Goal: Task Accomplishment & Management: Complete application form

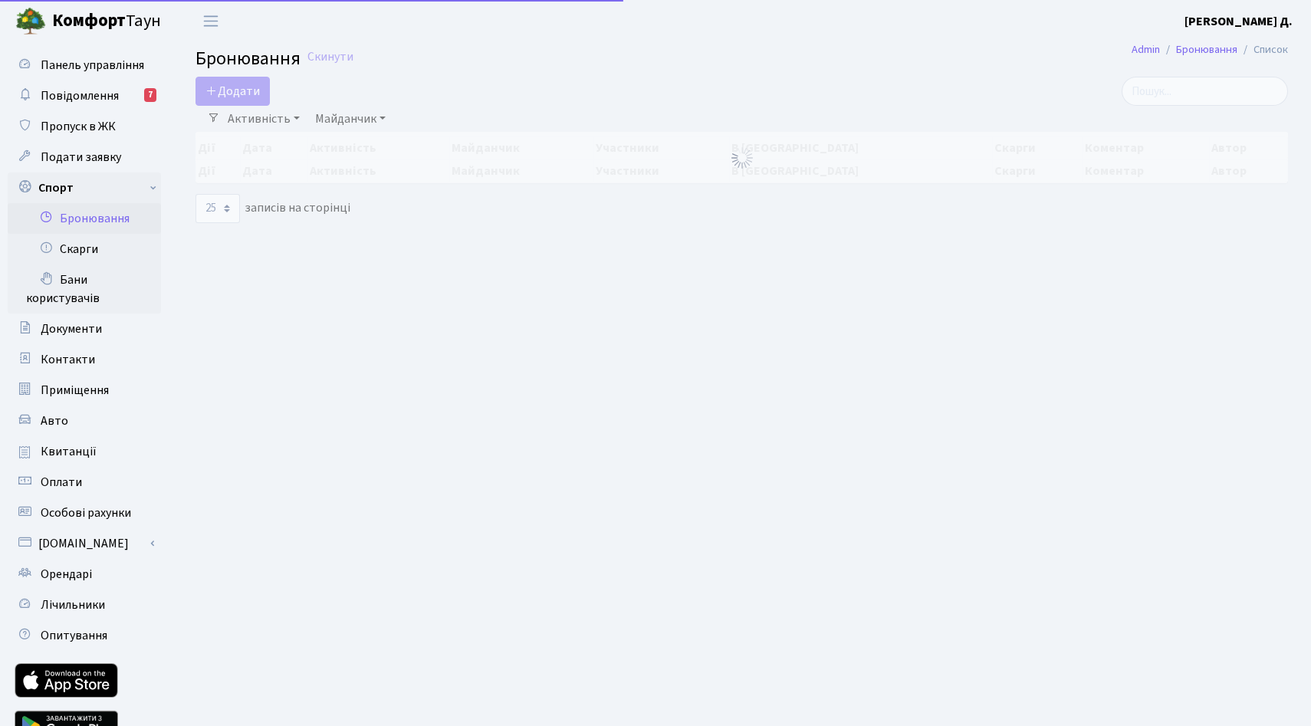
select select "25"
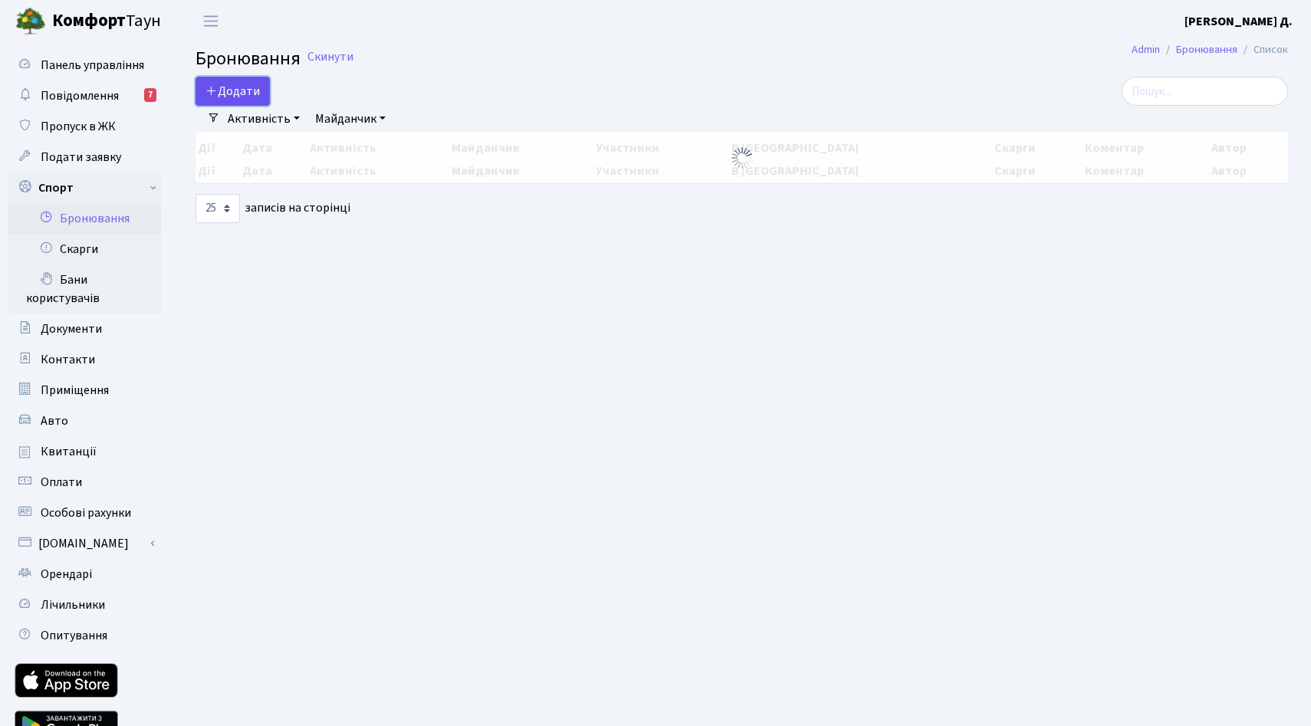
click at [251, 106] on button "Додати" at bounding box center [233, 91] width 74 height 29
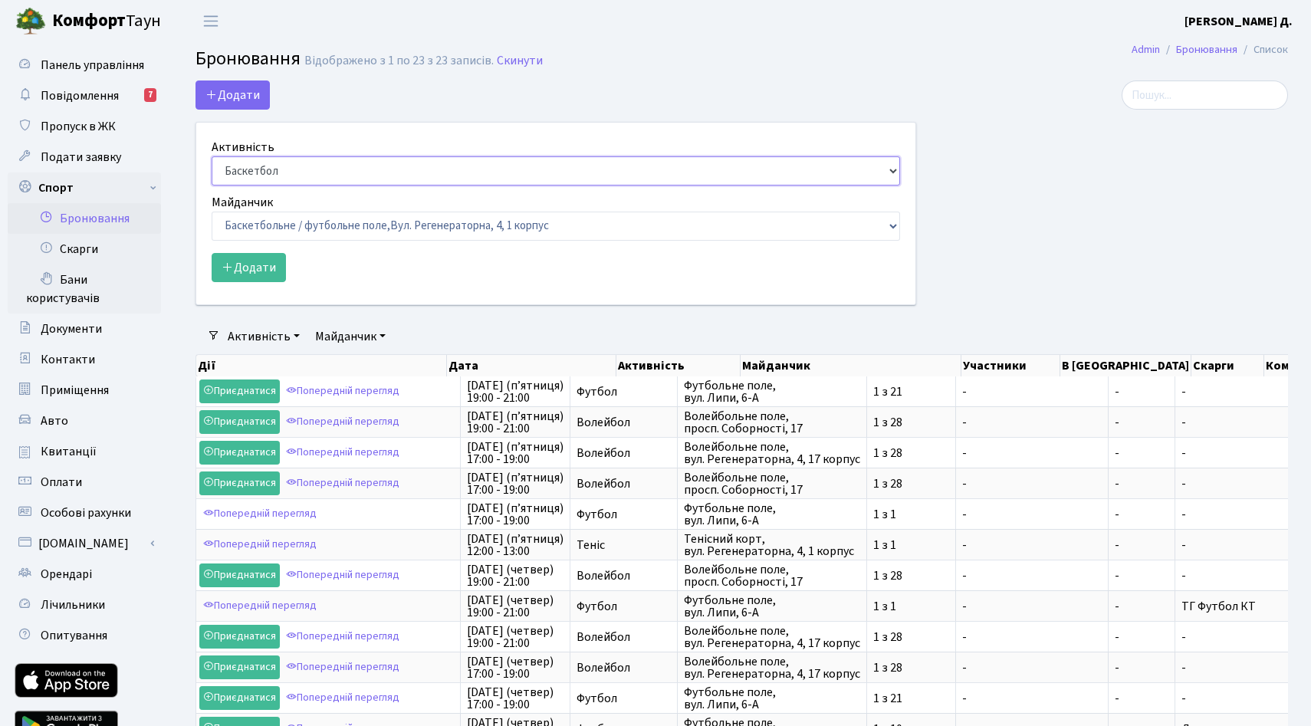
click at [331, 186] on select "Баскетбол Волейбол Йога Катання на роликах Настільний теніс Теніс Футбол Фітнес" at bounding box center [556, 170] width 689 height 29
select select "1"
click at [216, 185] on select "Баскетбол Волейбол Йога Катання на роликах Настільний теніс Теніс Футбол Фітнес" at bounding box center [556, 170] width 689 height 29
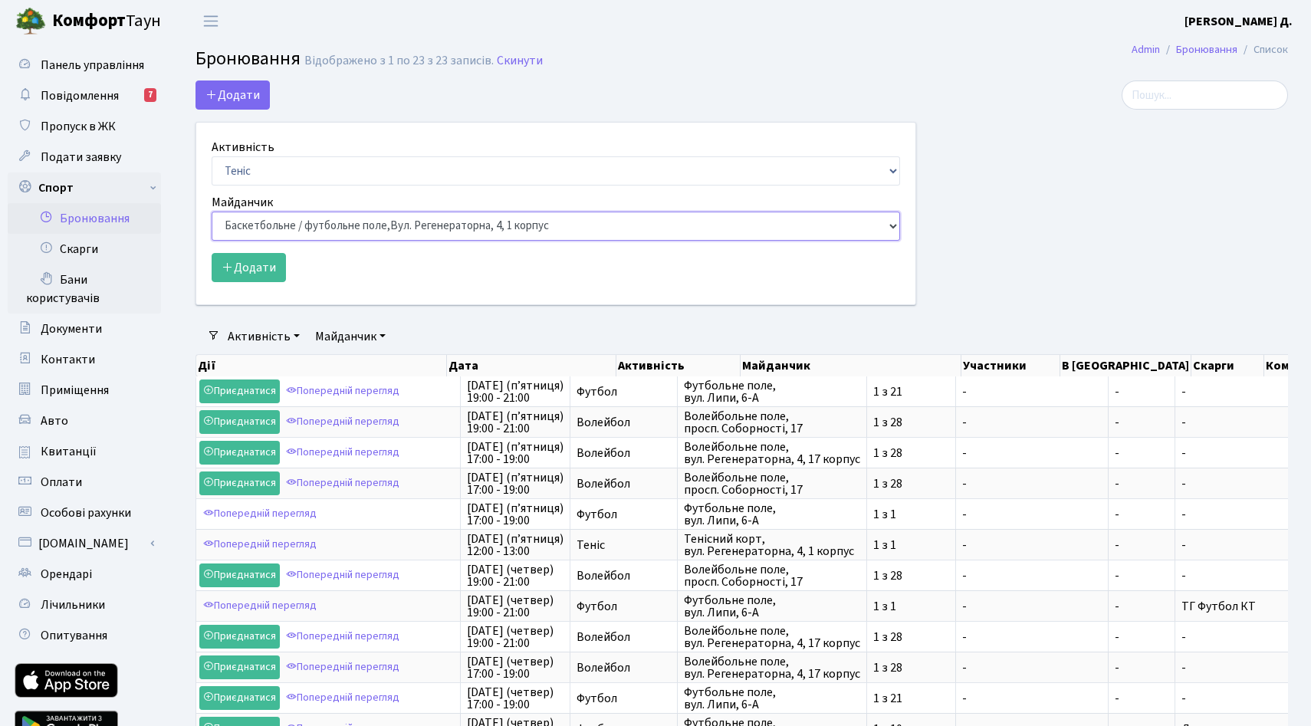
click at [282, 241] on select "Баскетбольне / футбольне поле, Вул. Регенераторна, 4, 1 корпус Баскетбольне пол…" at bounding box center [556, 226] width 689 height 29
select select "1"
click at [216, 241] on select "Баскетбольне / футбольне поле, Вул. Регенераторна, 4, 1 корпус Баскетбольне пол…" at bounding box center [556, 226] width 689 height 29
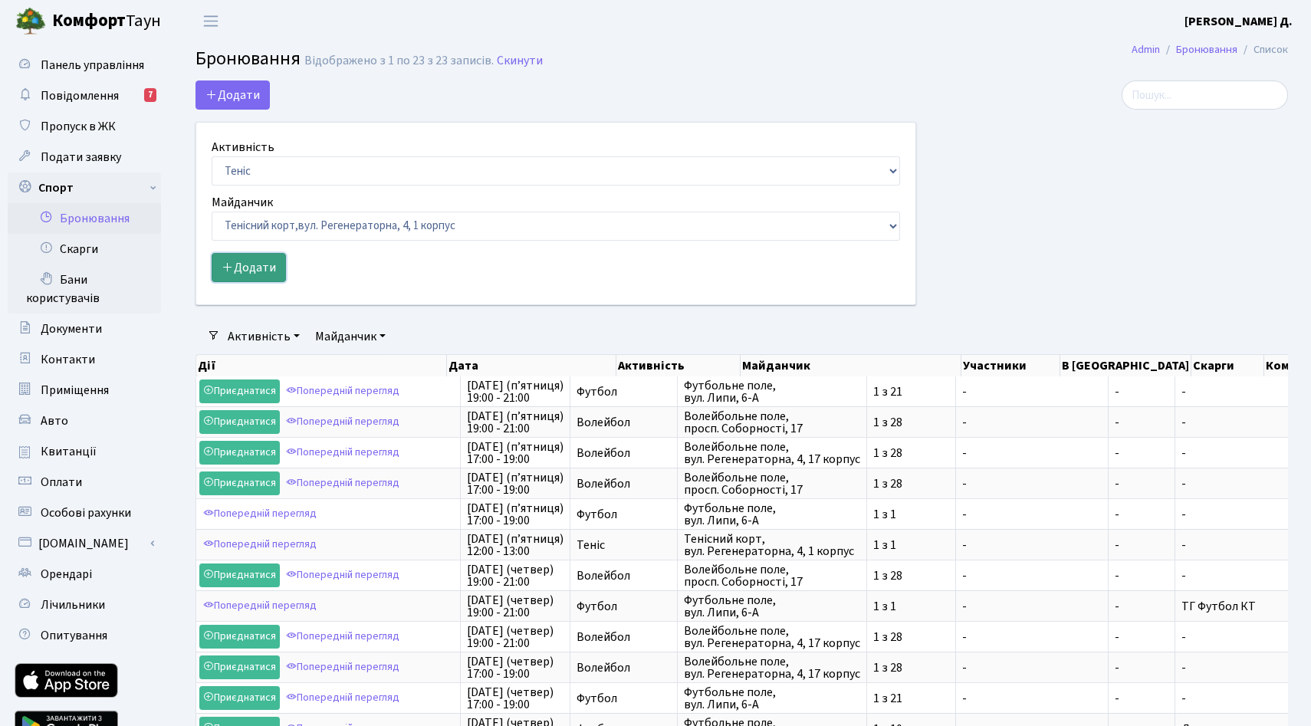
click at [265, 282] on button "Додати" at bounding box center [249, 267] width 74 height 29
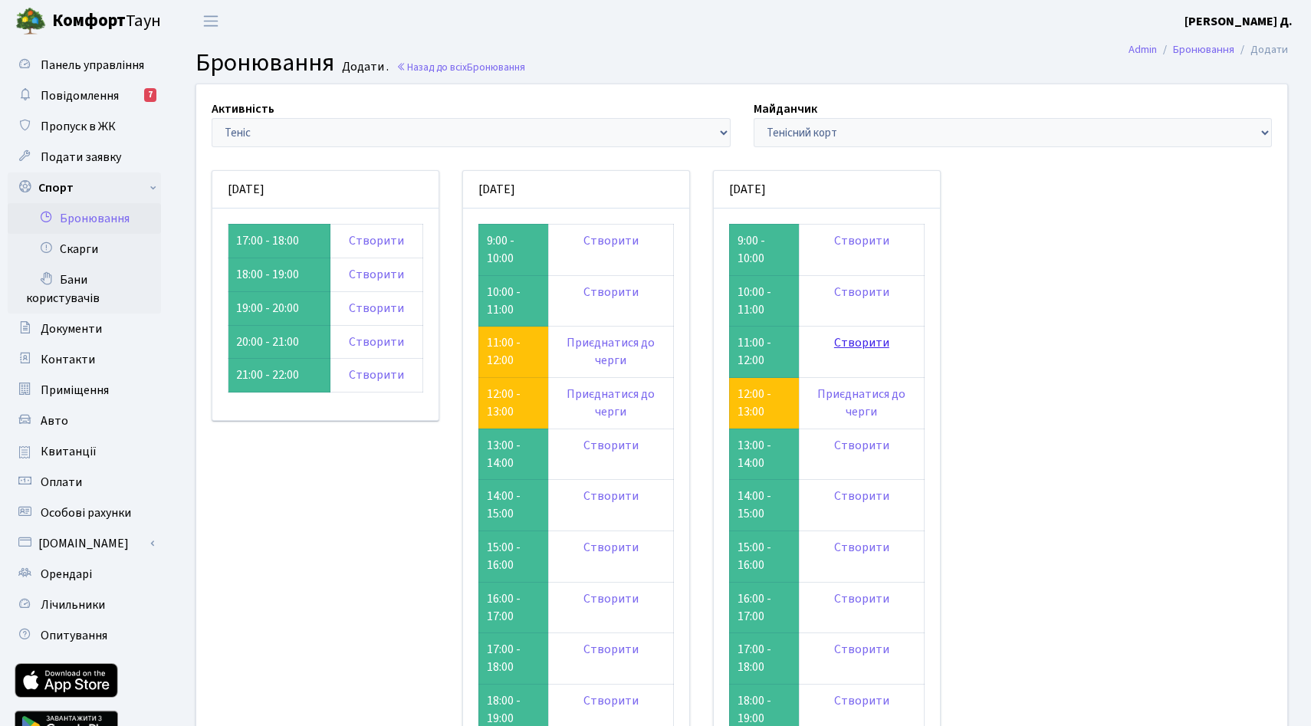
click at [890, 351] on link "Створити" at bounding box center [861, 342] width 55 height 17
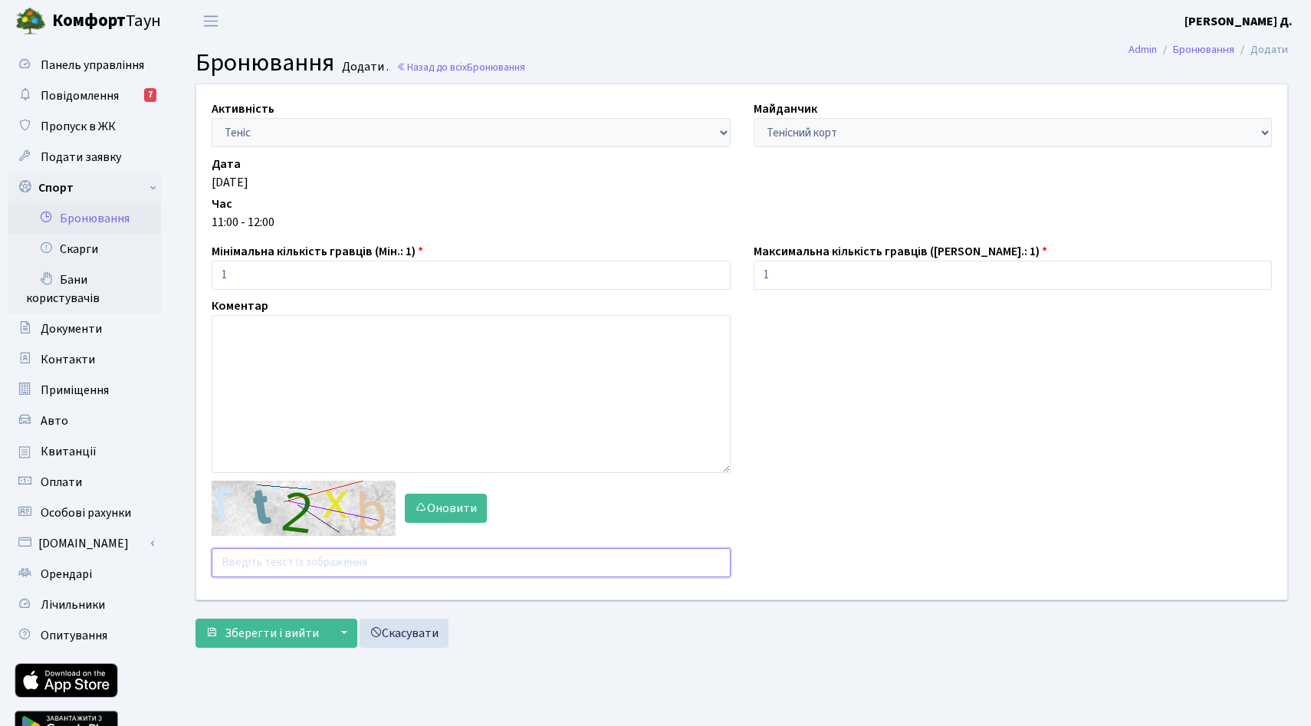
click at [301, 577] on input "text" at bounding box center [471, 562] width 519 height 29
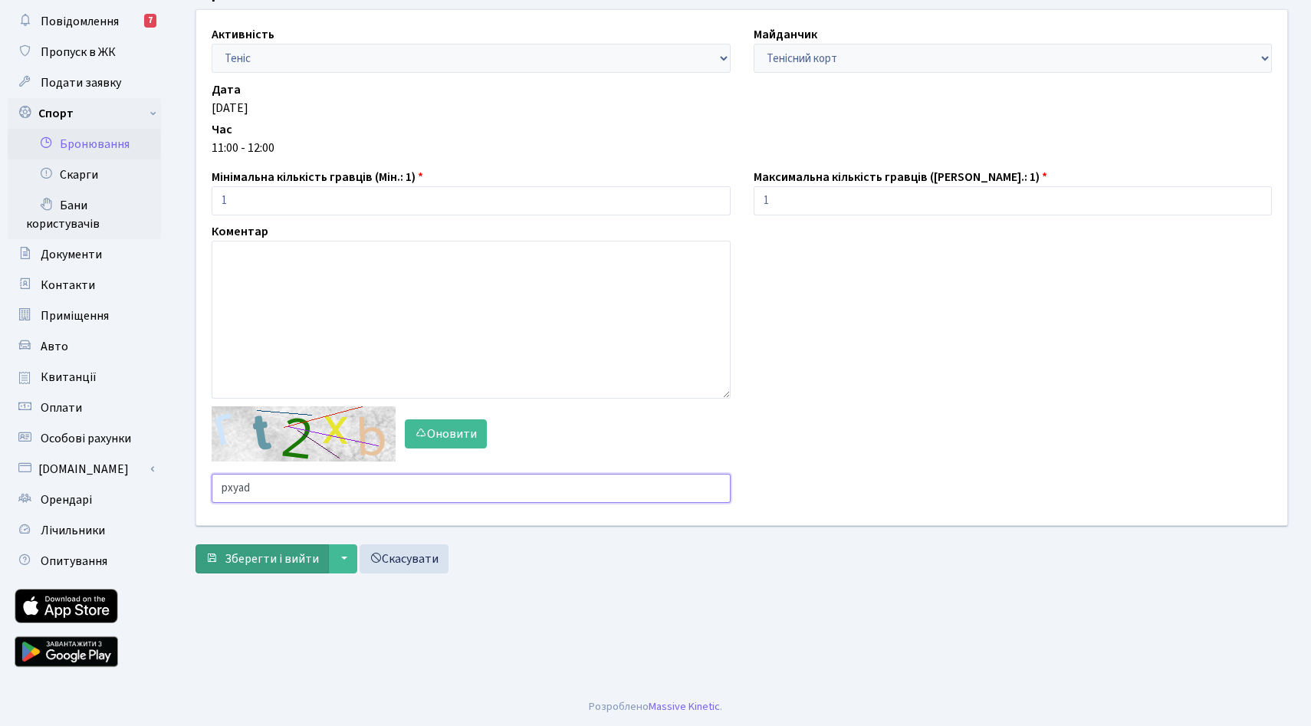
scroll to position [131, 0]
type input "pxyad"
click at [285, 574] on button "Зберегти і вийти" at bounding box center [262, 559] width 133 height 29
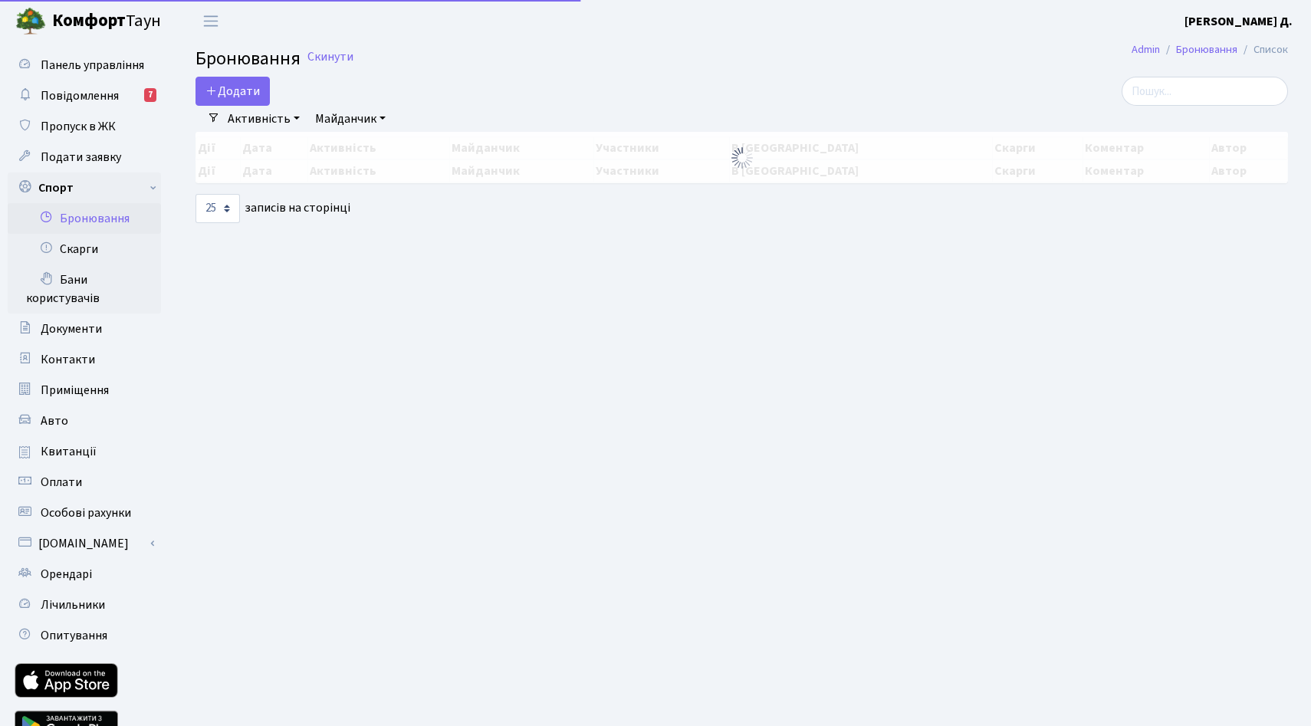
select select "25"
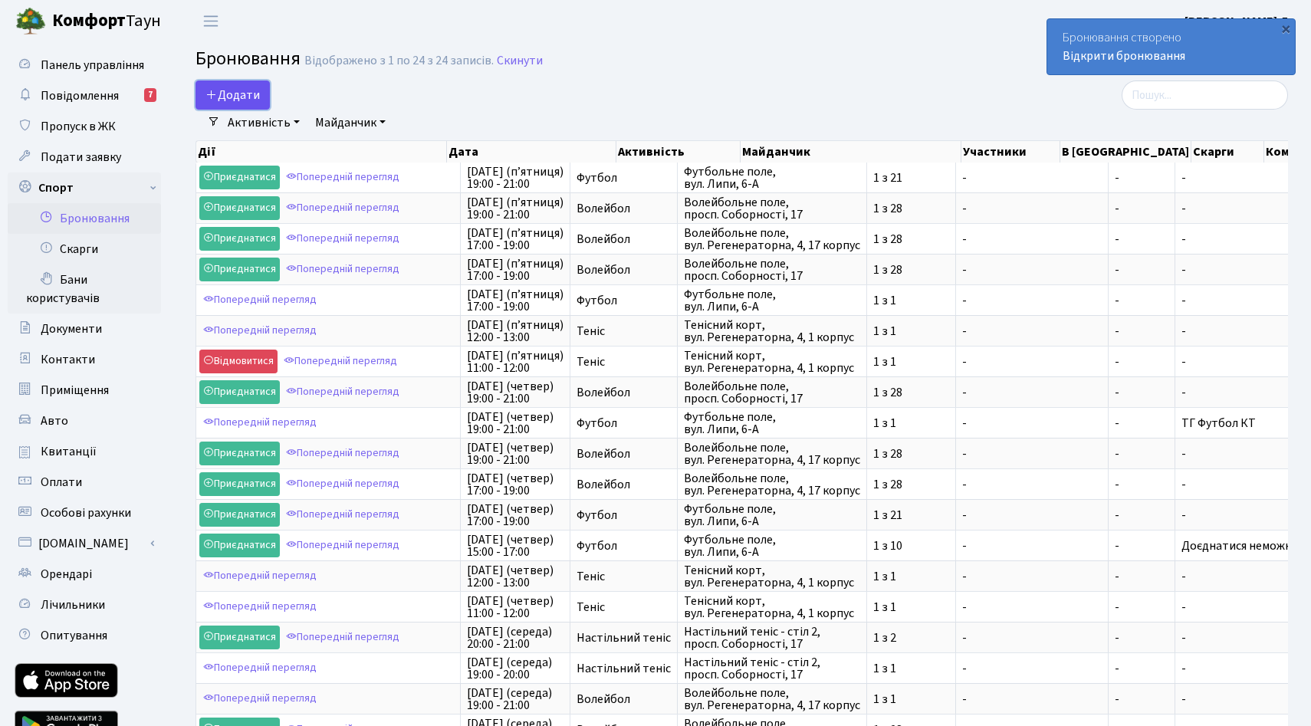
click at [260, 105] on button "Додати" at bounding box center [233, 95] width 74 height 29
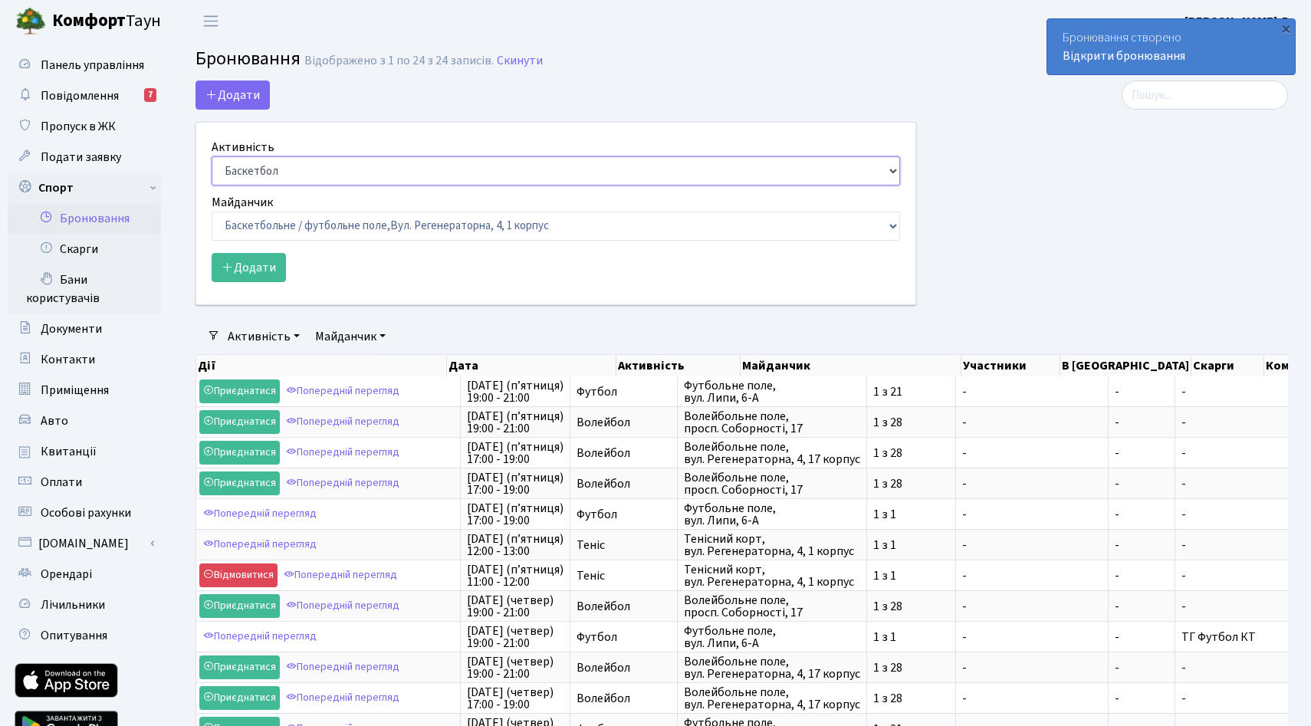
click at [300, 186] on select "Баскетбол Волейбол Йога Катання на роликах Настільний теніс Теніс Футбол Фітнес" at bounding box center [556, 170] width 689 height 29
select select "1"
click at [216, 185] on select "Баскетбол Волейбол Йога Катання на роликах Настільний теніс Теніс Футбол Фітнес" at bounding box center [556, 170] width 689 height 29
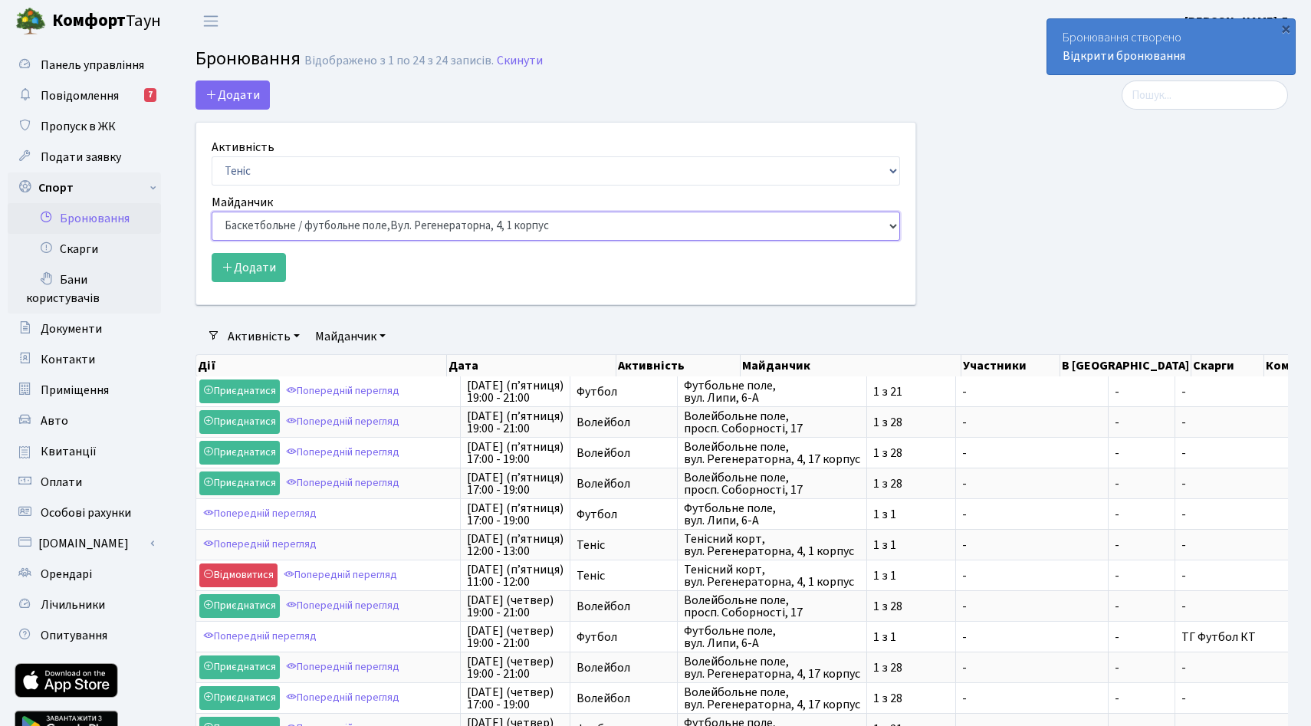
click at [282, 241] on select "Баскетбольне / футбольне поле, Вул. Регенераторна, 4, 1 корпус Баскетбольне пол…" at bounding box center [556, 226] width 689 height 29
select select "1"
click at [216, 241] on select "Баскетбольне / футбольне поле, Вул. Регенераторна, 4, 1 корпус Баскетбольне пол…" at bounding box center [556, 226] width 689 height 29
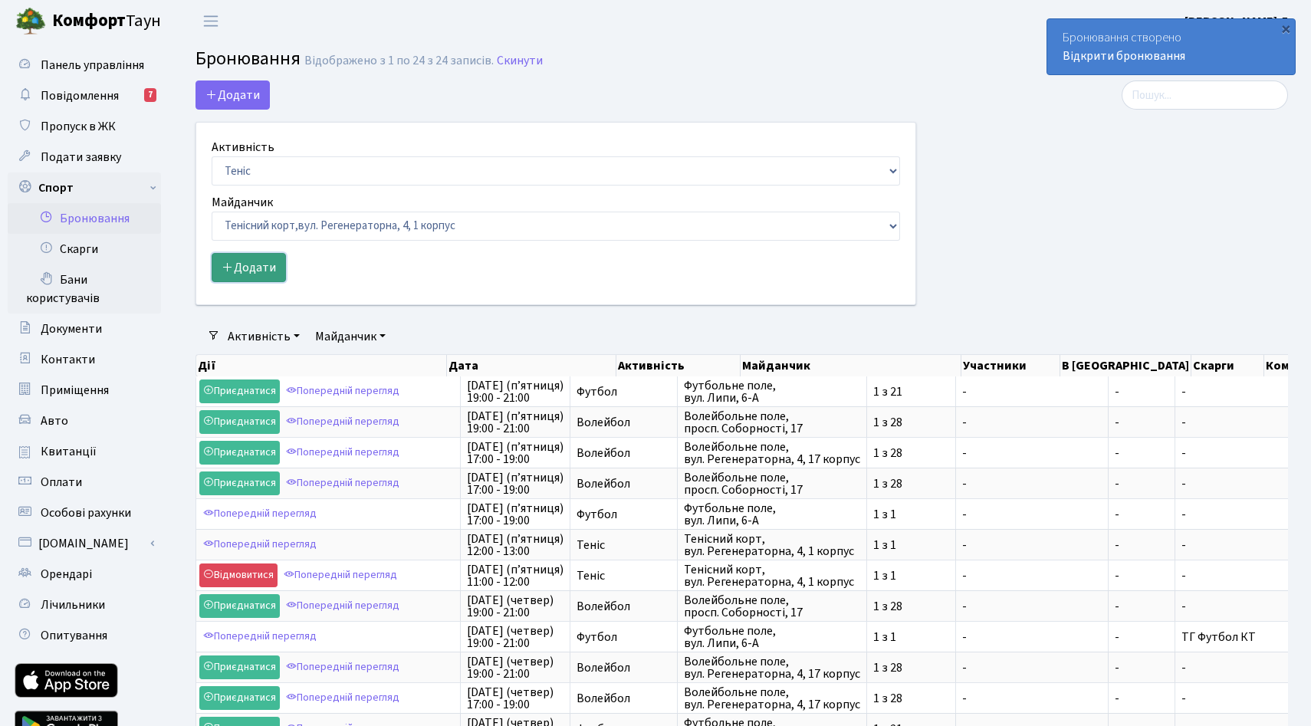
click at [281, 282] on button "Додати" at bounding box center [249, 267] width 74 height 29
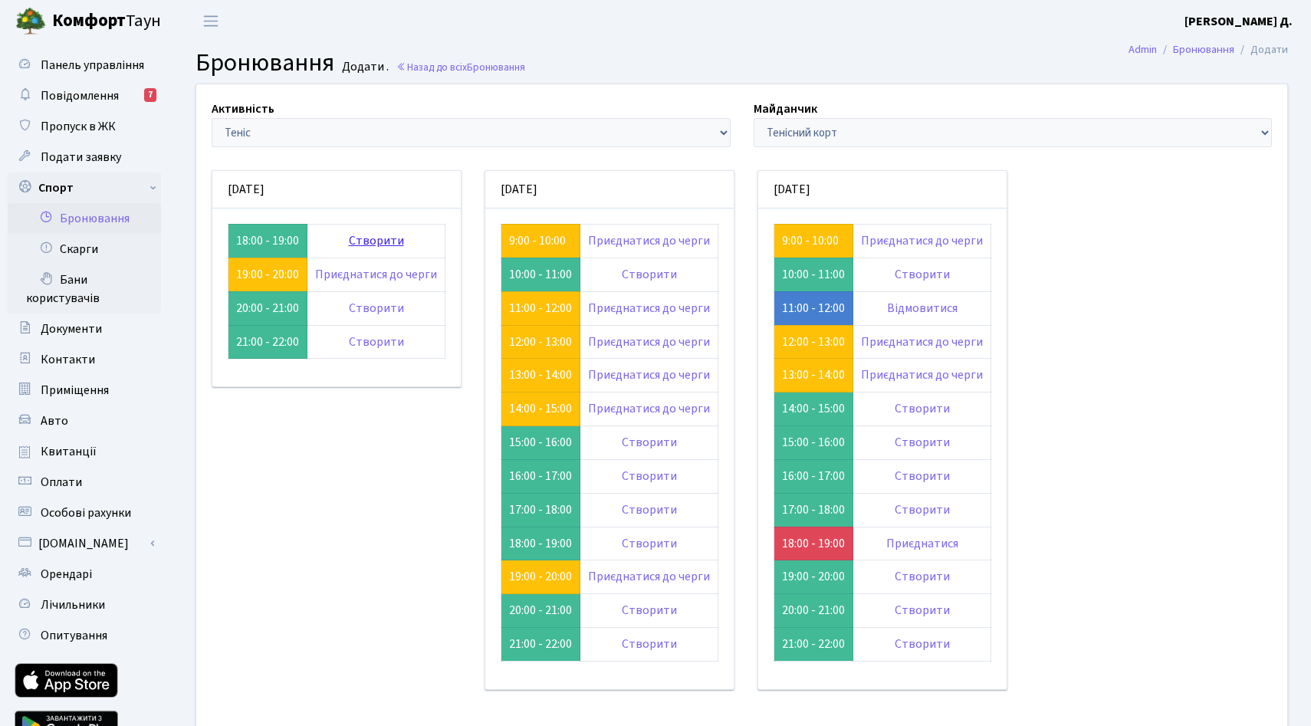
click at [404, 249] on link "Створити" at bounding box center [376, 240] width 55 height 17
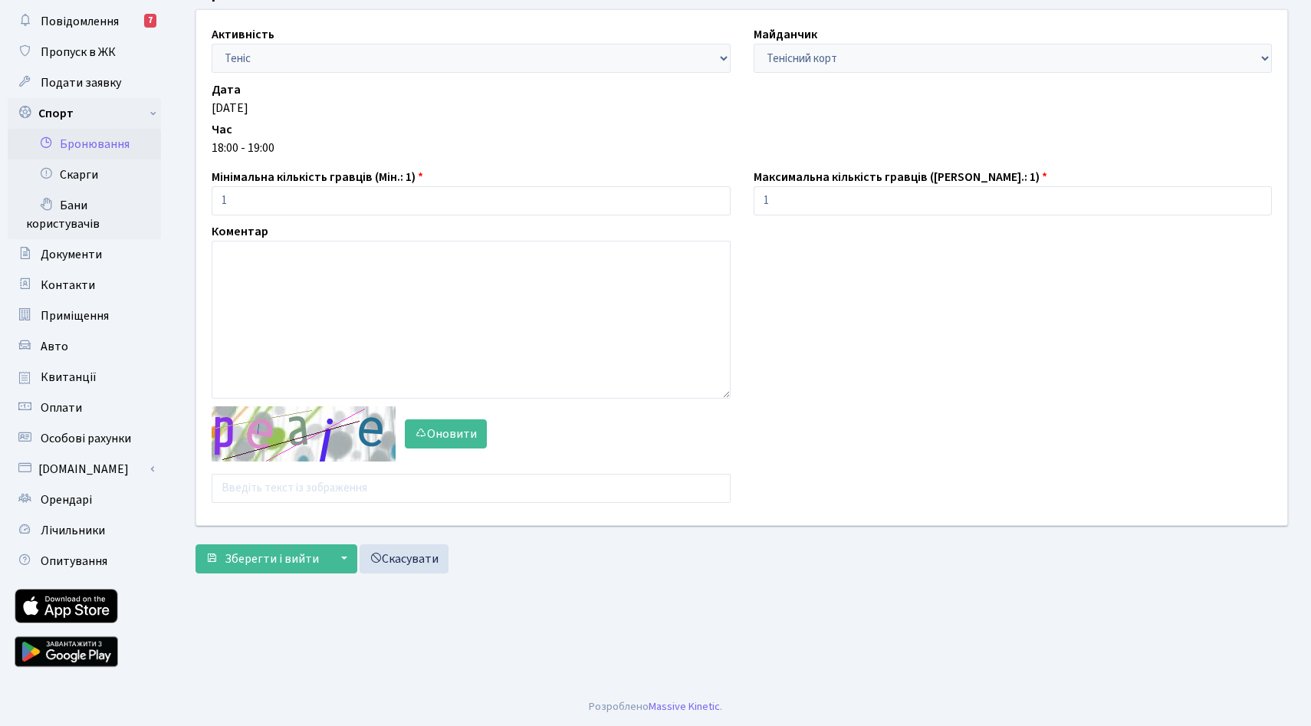
scroll to position [159, 0]
click at [309, 503] on input "text" at bounding box center [471, 488] width 519 height 29
type input "gzucn"
click at [265, 568] on span "Зберегти і вийти" at bounding box center [272, 559] width 94 height 17
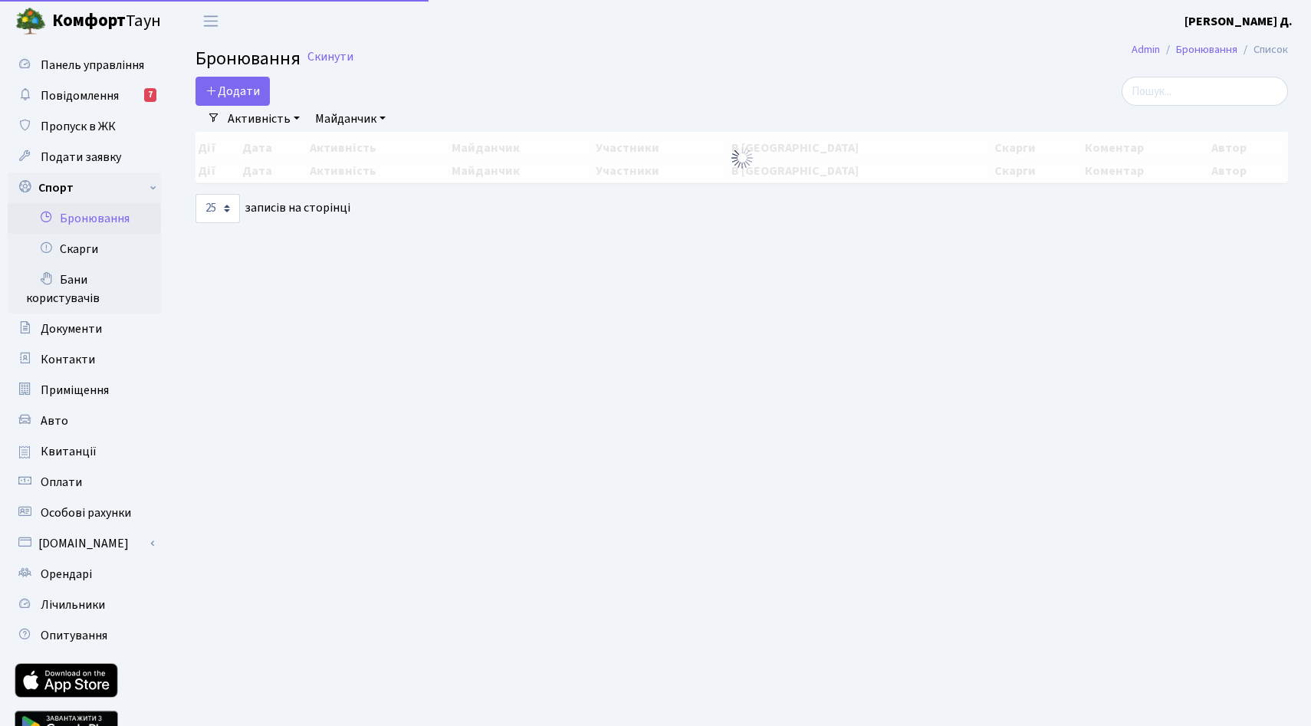
select select "25"
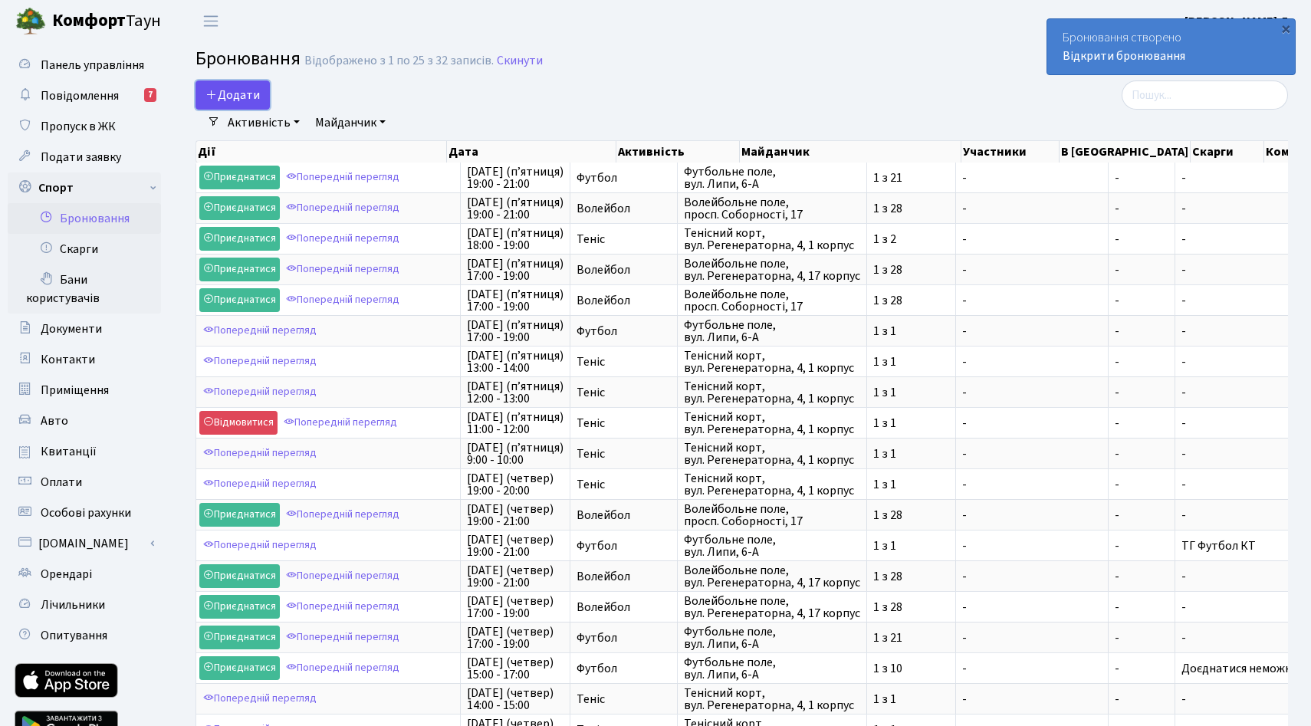
click at [245, 110] on button "Додати" at bounding box center [233, 95] width 74 height 29
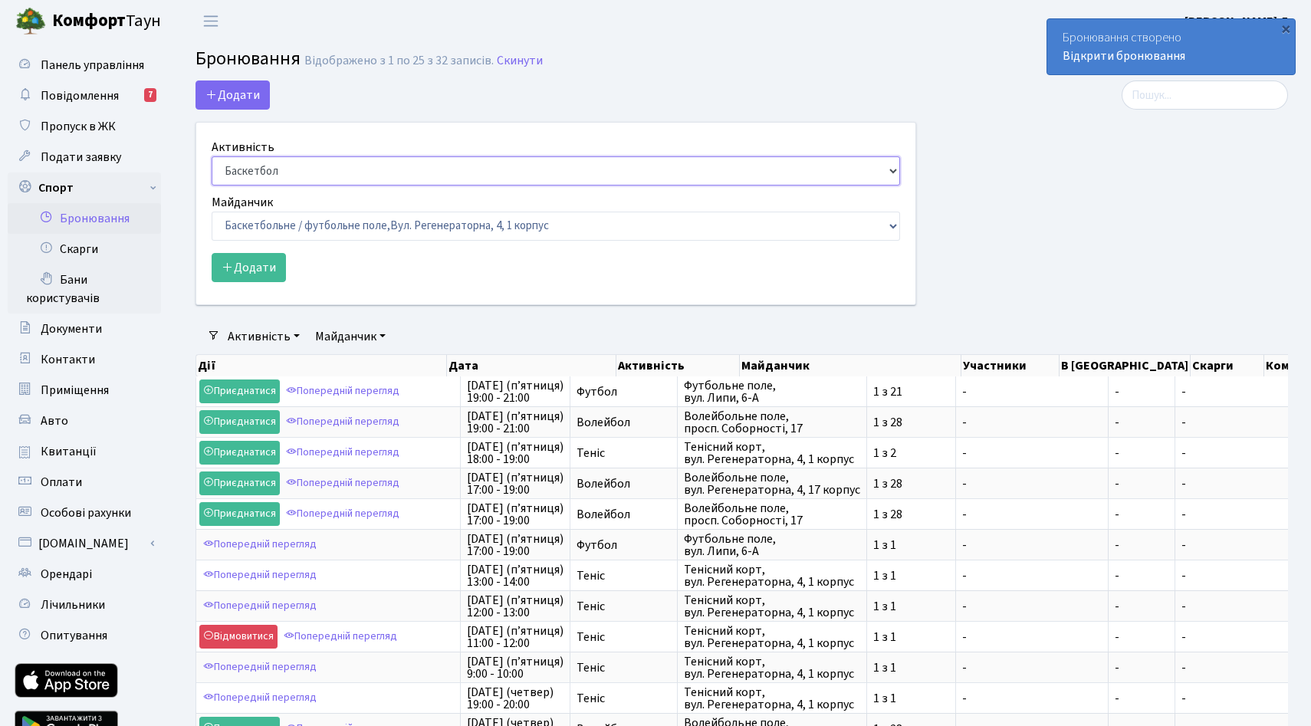
click at [278, 186] on select "Баскетбол Волейбол Йога Катання на роликах Настільний теніс Теніс Футбол Фітнес" at bounding box center [556, 170] width 689 height 29
select select "1"
click at [216, 185] on select "Баскетбол Волейбол Йога Катання на роликах Настільний теніс Теніс Футбол Фітнес" at bounding box center [556, 170] width 689 height 29
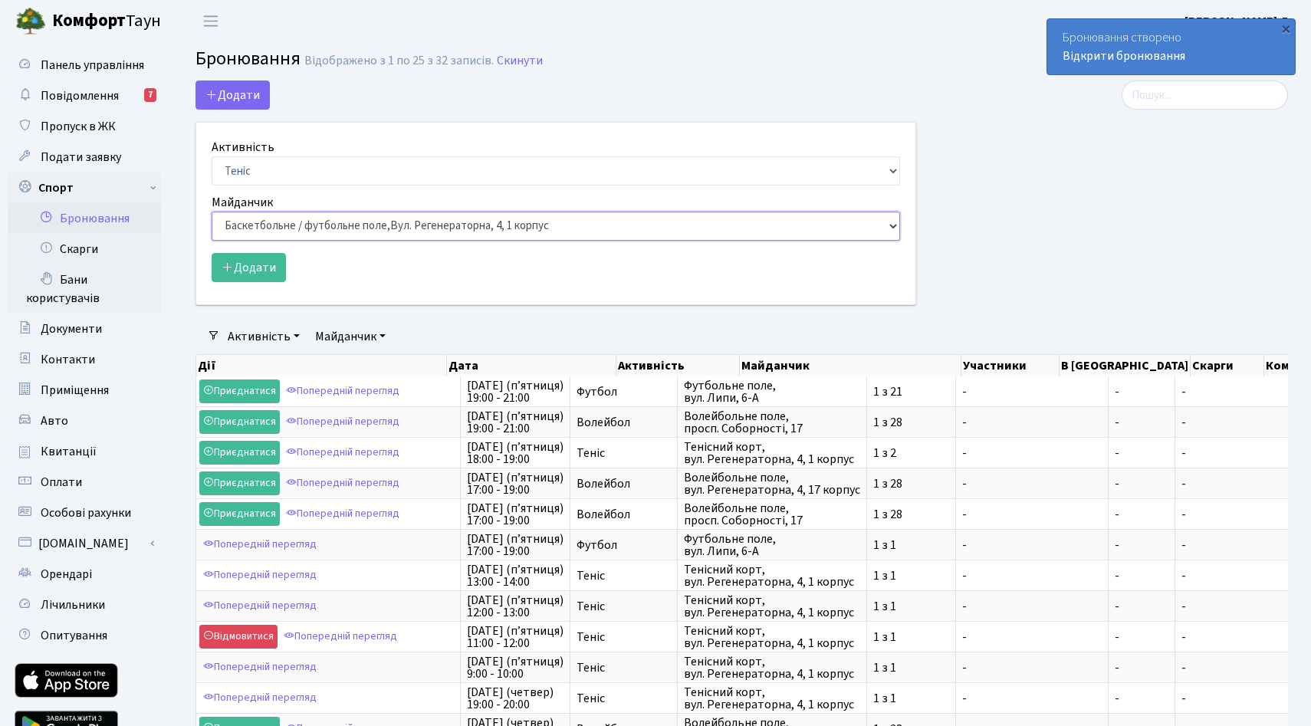
click at [283, 241] on select "Баскетбольне / футбольне поле, Вул. Регенераторна, 4, 1 корпус Баскетбольне пол…" at bounding box center [556, 226] width 689 height 29
select select "1"
click at [216, 241] on select "Баскетбольне / футбольне поле, Вул. Регенераторна, 4, 1 корпус Баскетбольне пол…" at bounding box center [556, 226] width 689 height 29
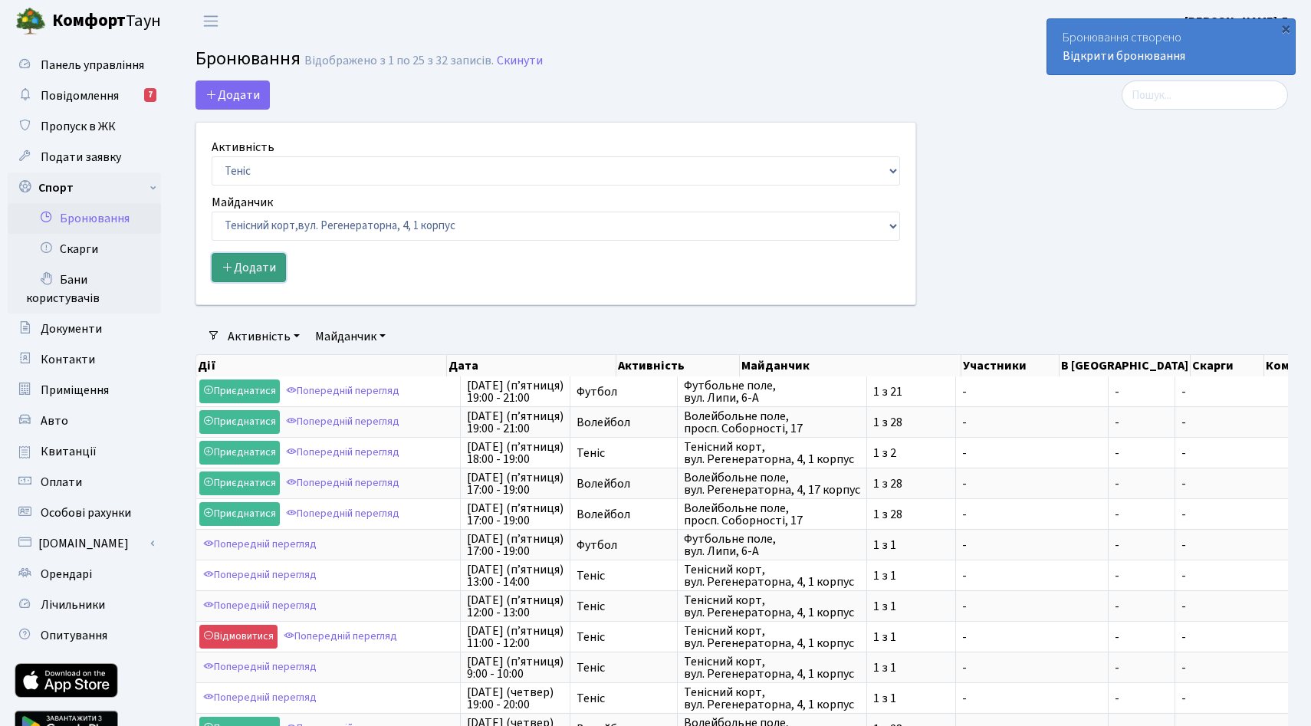
click at [275, 282] on button "Додати" at bounding box center [249, 267] width 74 height 29
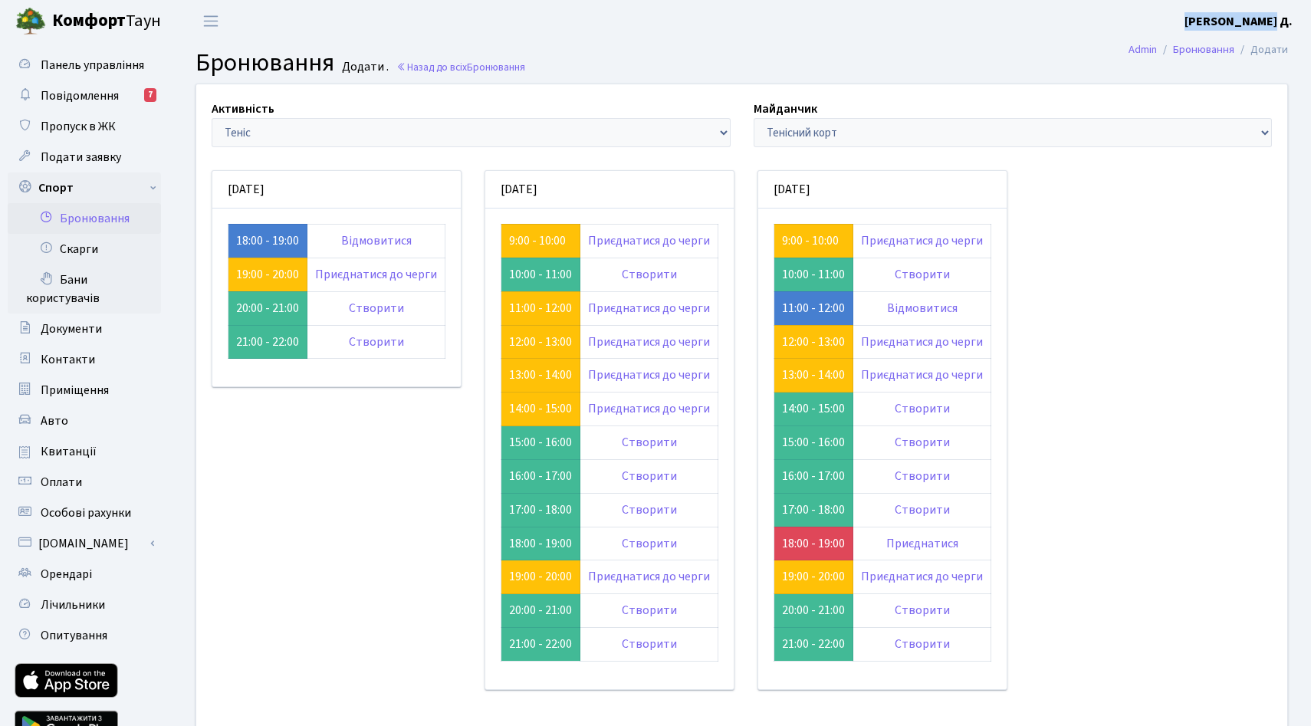
drag, startPoint x: 1174, startPoint y: 17, endPoint x: 1294, endPoint y: 17, distance: 119.6
click at [1294, 17] on header "Комфорт Таун Даджані Х. Д. Мій обліковий запис Вийти" at bounding box center [655, 21] width 1311 height 42
copy b "[PERSON_NAME] Д."
